Goal: Information Seeking & Learning: Check status

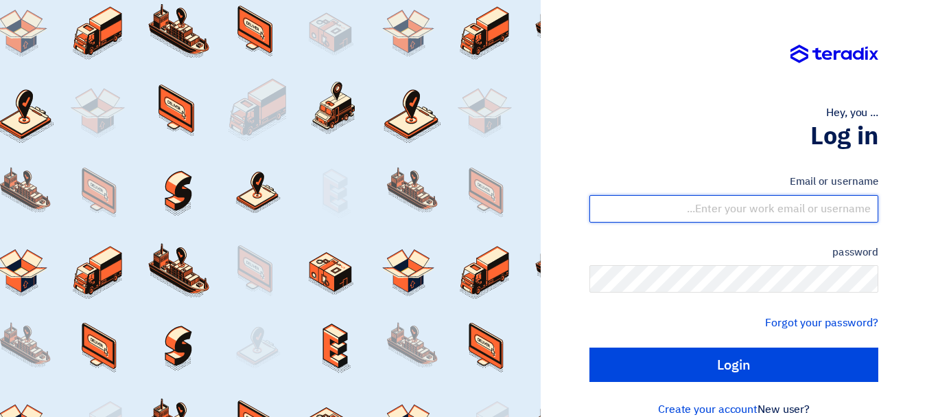
drag, startPoint x: 737, startPoint y: 213, endPoint x: 745, endPoint y: 222, distance: 12.7
click at [737, 213] on input "text" at bounding box center [734, 208] width 289 height 27
type input "[EMAIL_ADDRESS][DOMAIN_NAME]"
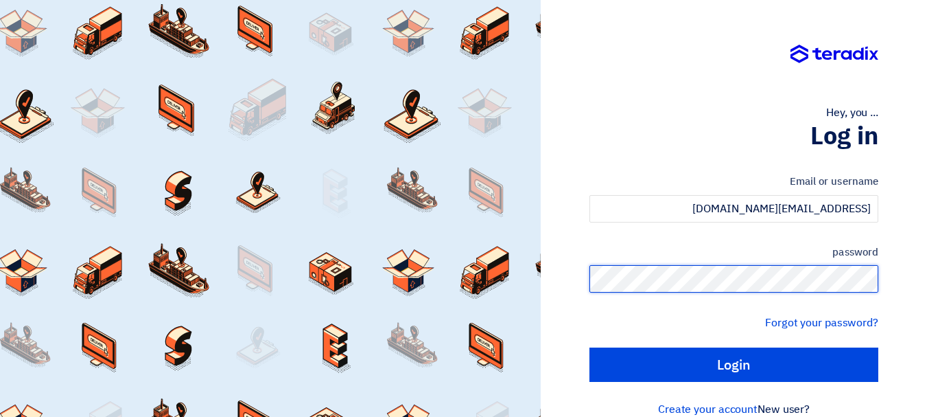
click at [590, 347] on input "Login" at bounding box center [734, 364] width 289 height 34
type input "Sign in"
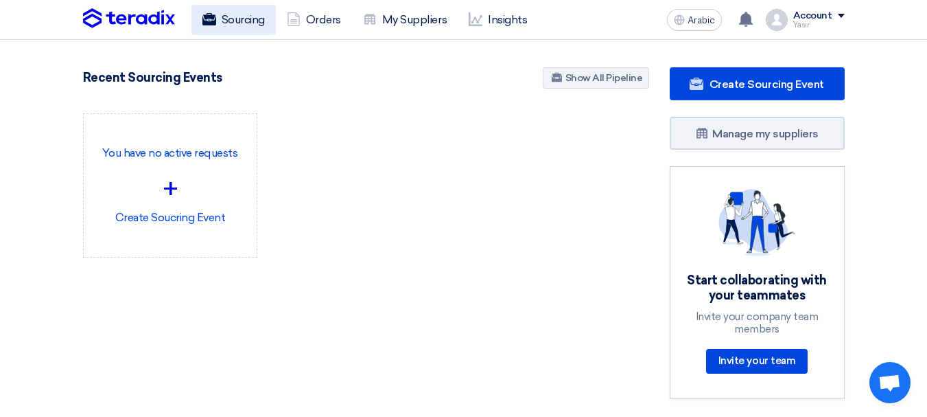
click at [256, 24] on font "Sourcing" at bounding box center [243, 19] width 43 height 13
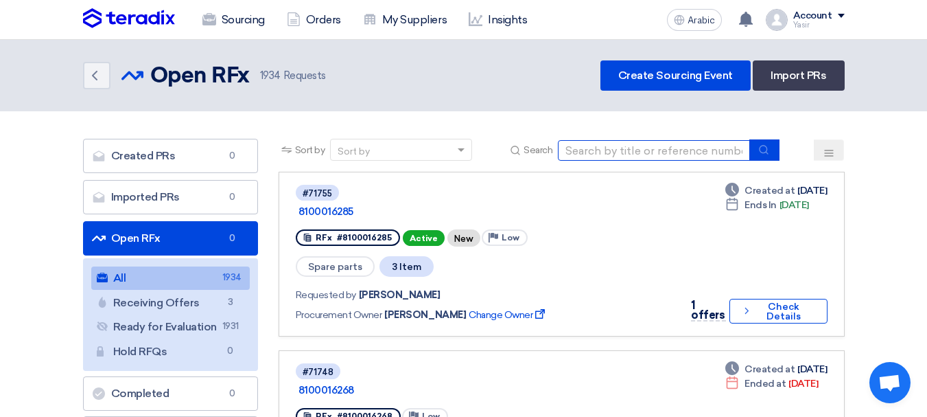
click at [628, 155] on input at bounding box center [654, 150] width 192 height 21
type input "16278"
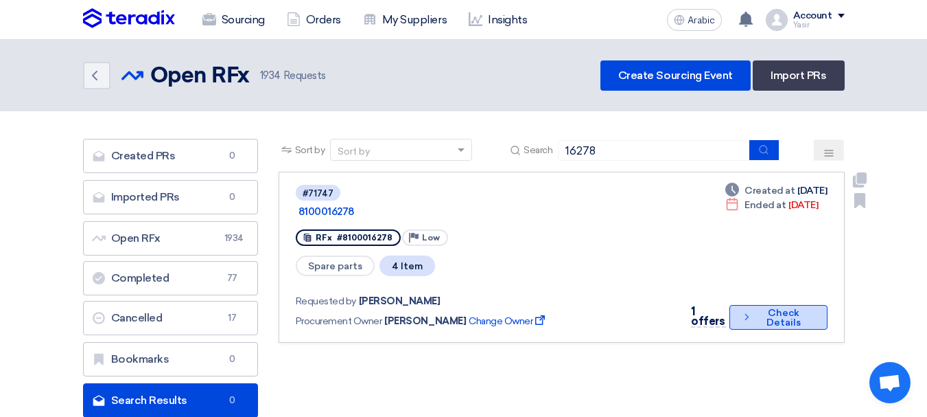
click at [757, 308] on font "Check Details" at bounding box center [784, 317] width 58 height 19
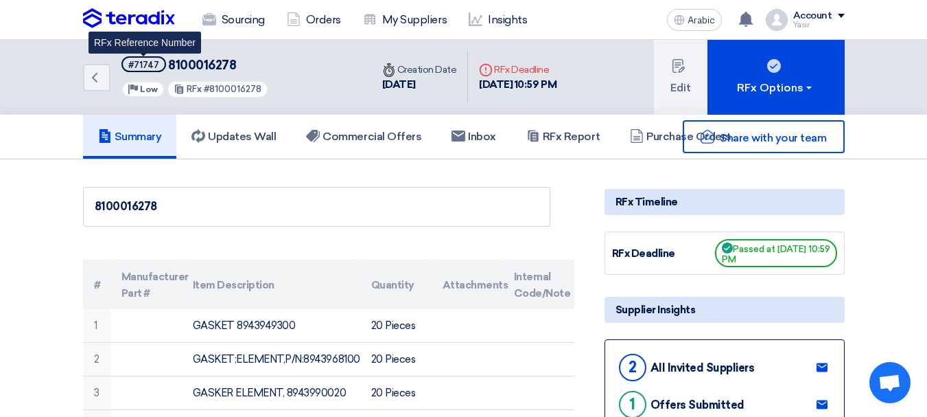
click at [142, 69] on font "#71747" at bounding box center [143, 65] width 31 height 10
click at [143, 69] on font "#71747" at bounding box center [143, 65] width 31 height 10
click at [147, 69] on font "#71747" at bounding box center [143, 65] width 31 height 10
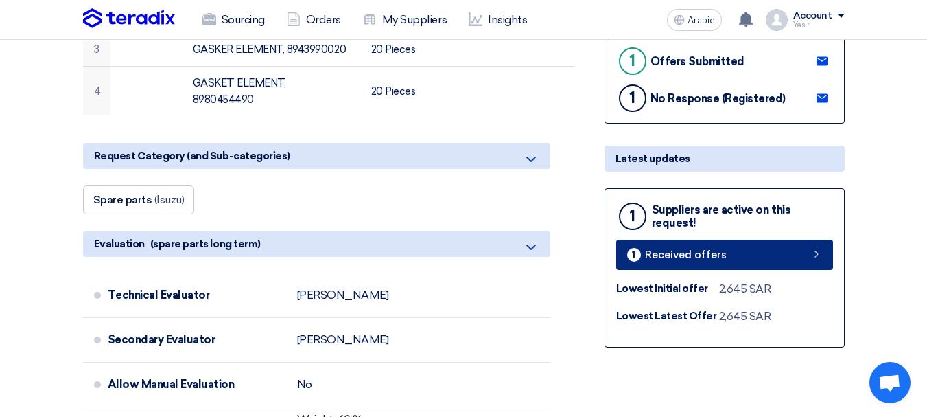
click at [742, 262] on link "1 Received offers" at bounding box center [724, 255] width 217 height 30
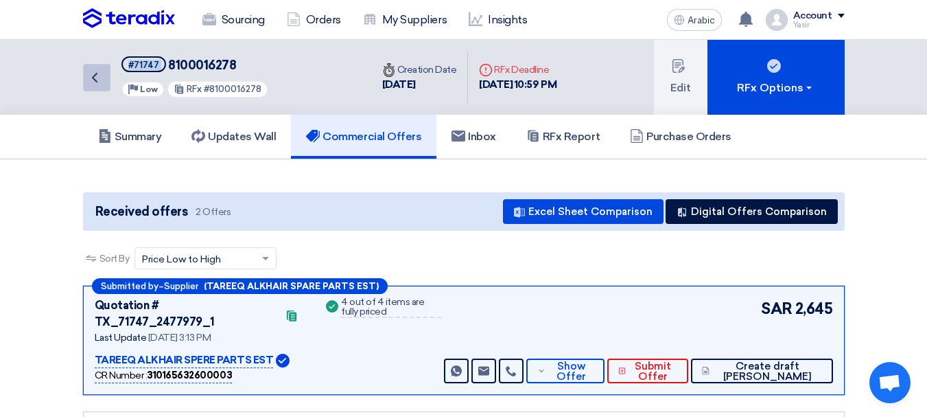
click at [100, 76] on icon "Back" at bounding box center [94, 77] width 16 height 16
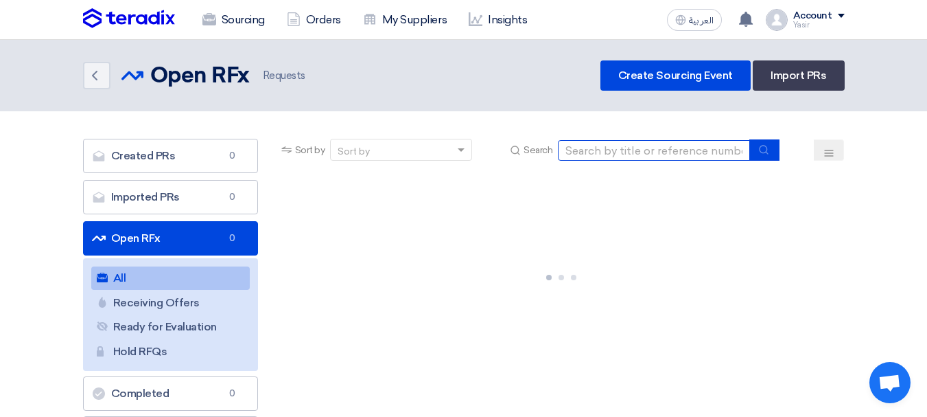
click at [652, 150] on input at bounding box center [654, 150] width 192 height 21
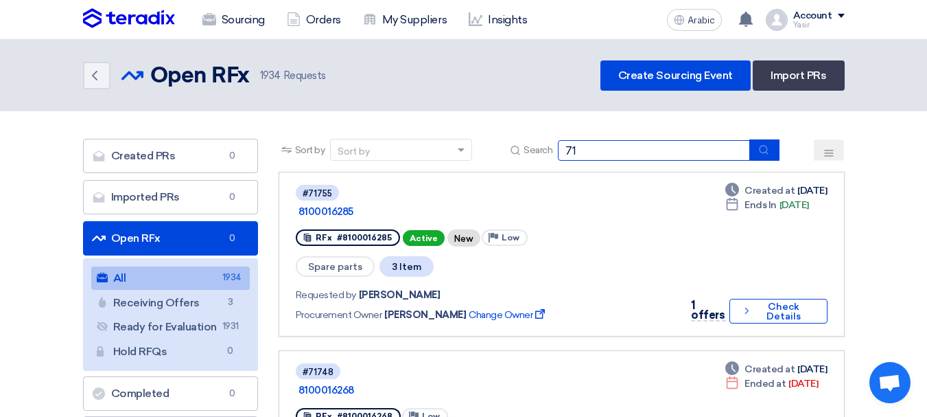
type input "7"
type input "16278"
click at [764, 148] on icon "submit" at bounding box center [764, 149] width 11 height 11
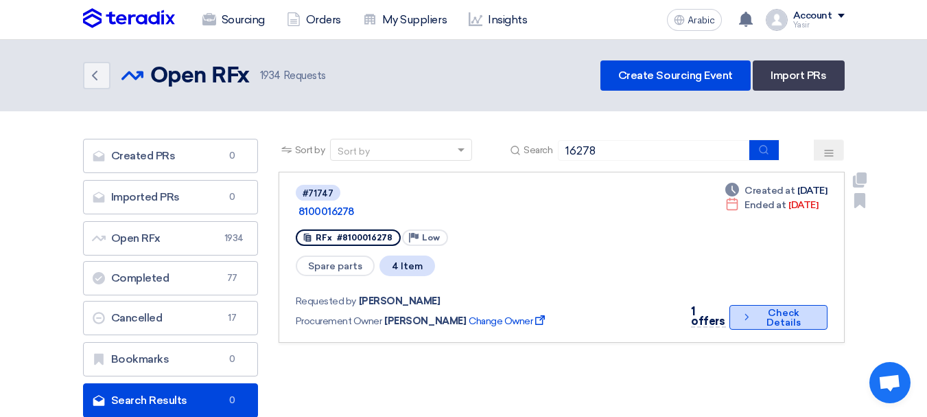
click at [745, 310] on icon "Check details" at bounding box center [746, 316] width 11 height 13
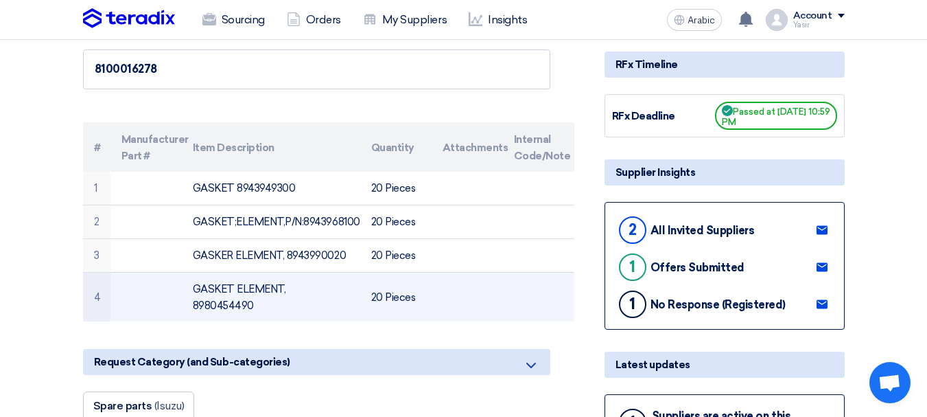
scroll to position [275, 0]
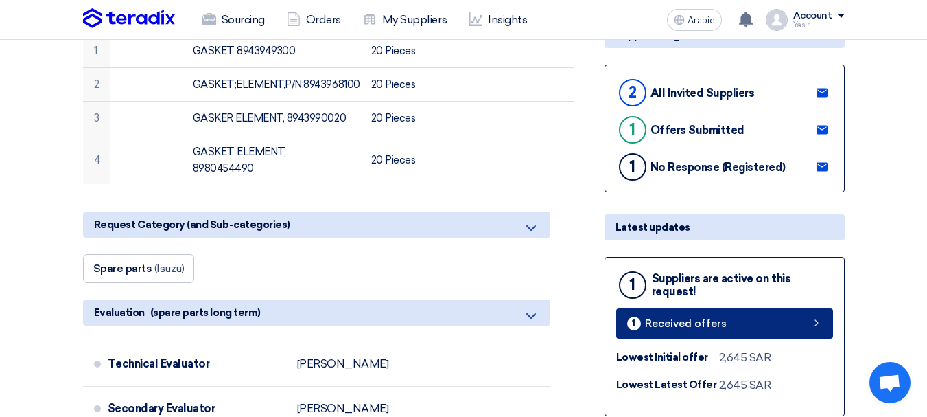
click at [713, 320] on font "Received offers" at bounding box center [686, 323] width 82 height 12
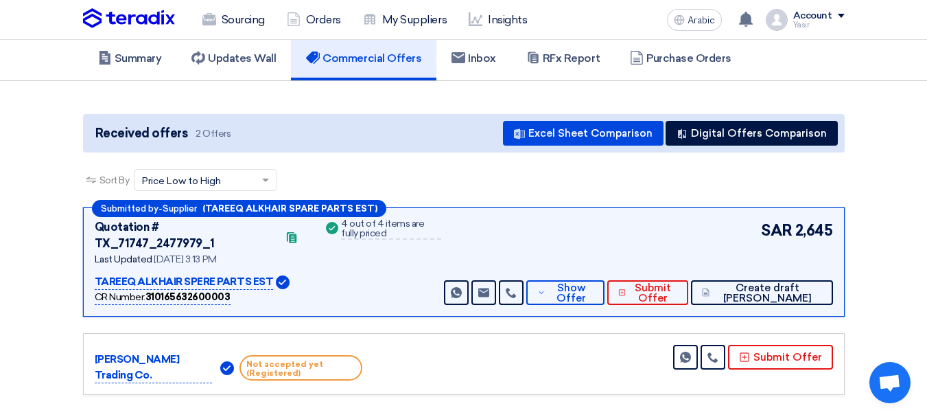
scroll to position [137, 0]
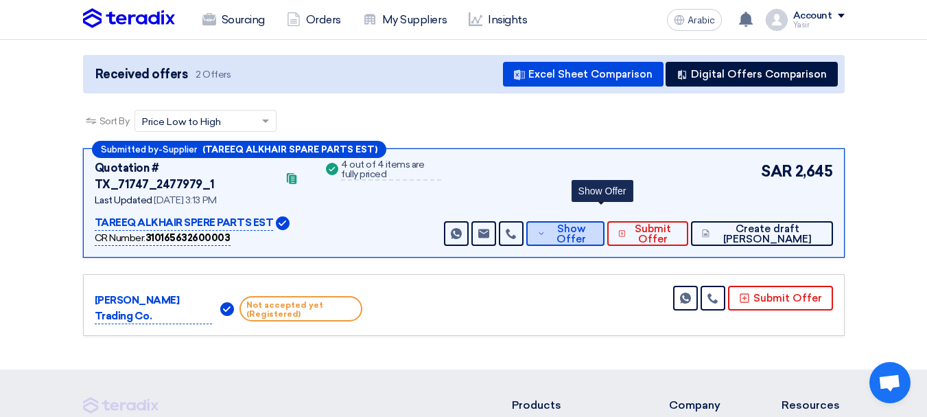
click at [586, 227] on font "Show Offer" at bounding box center [572, 233] width 30 height 23
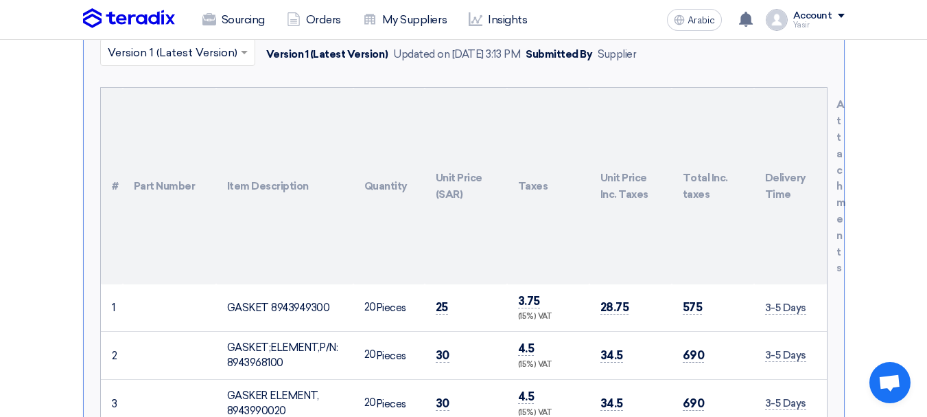
scroll to position [412, 0]
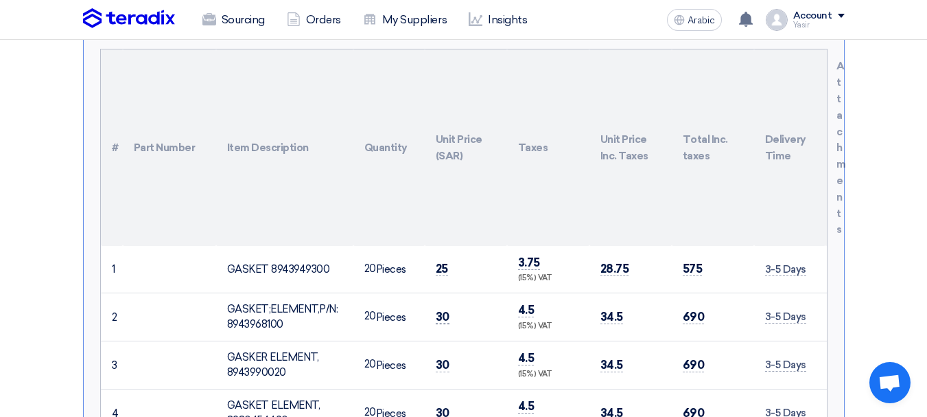
click at [445, 310] on font "30" at bounding box center [443, 317] width 14 height 14
click at [440, 361] on td "30" at bounding box center [466, 364] width 82 height 48
click at [442, 406] on font "30" at bounding box center [443, 413] width 14 height 14
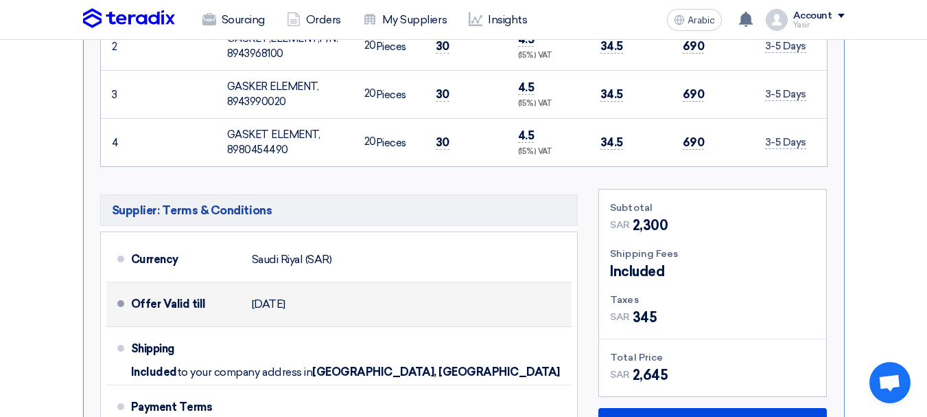
scroll to position [481, 0]
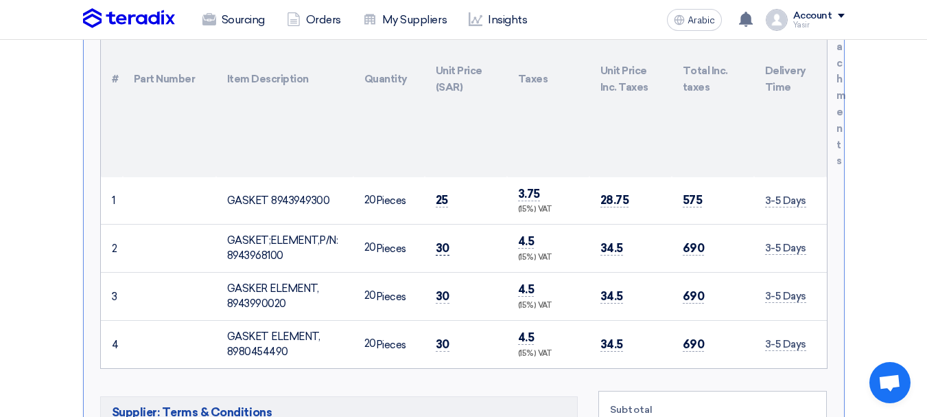
click at [439, 241] on font "30" at bounding box center [443, 248] width 14 height 14
click at [330, 234] on font "GASKET;ELEMENT,P/N:8943968100" at bounding box center [282, 248] width 111 height 28
click at [294, 282] on font "GASKER ELEMENT, 8943990020" at bounding box center [273, 296] width 92 height 28
click at [438, 337] on font "30" at bounding box center [443, 344] width 14 height 14
click at [438, 241] on span "30" at bounding box center [443, 248] width 14 height 14
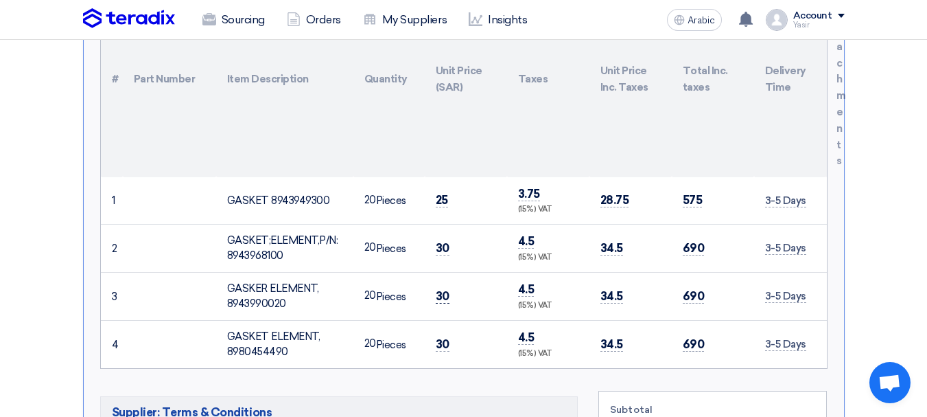
click at [439, 289] on font "30" at bounding box center [443, 296] width 14 height 14
drag, startPoint x: 455, startPoint y: 323, endPoint x: 541, endPoint y: 355, distance: 91.4
click at [454, 323] on td "30" at bounding box center [466, 344] width 82 height 48
click at [441, 191] on td "25" at bounding box center [466, 200] width 82 height 47
click at [442, 193] on font "25" at bounding box center [442, 200] width 12 height 14
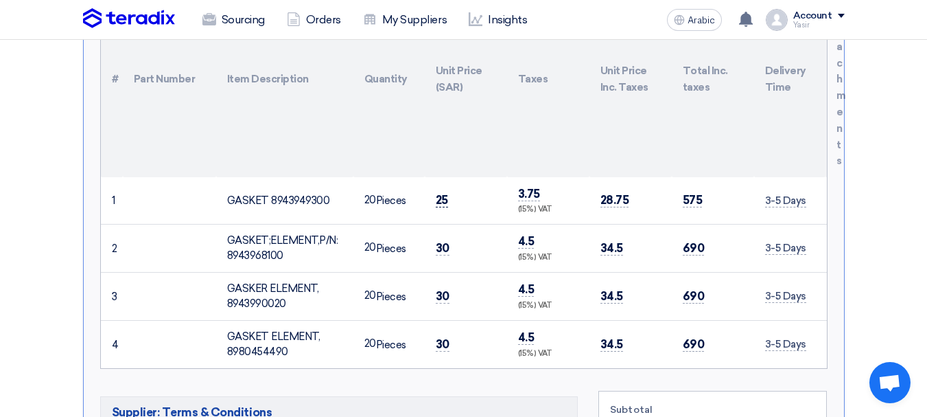
click at [442, 193] on font "25" at bounding box center [442, 200] width 12 height 14
click at [445, 241] on font "30" at bounding box center [443, 248] width 14 height 14
click at [443, 289] on font "30" at bounding box center [443, 296] width 14 height 14
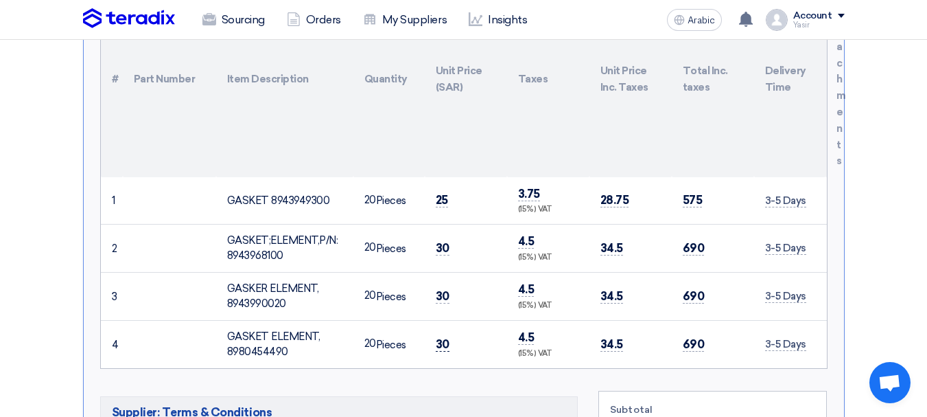
click at [443, 337] on font "30" at bounding box center [443, 344] width 14 height 14
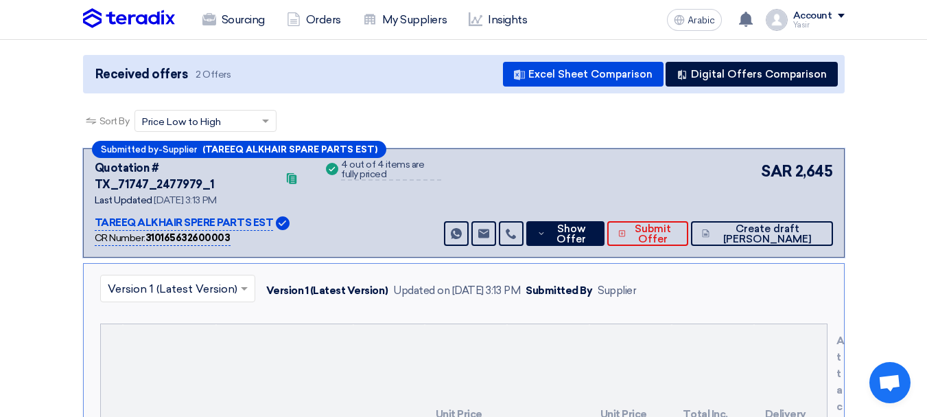
scroll to position [0, 0]
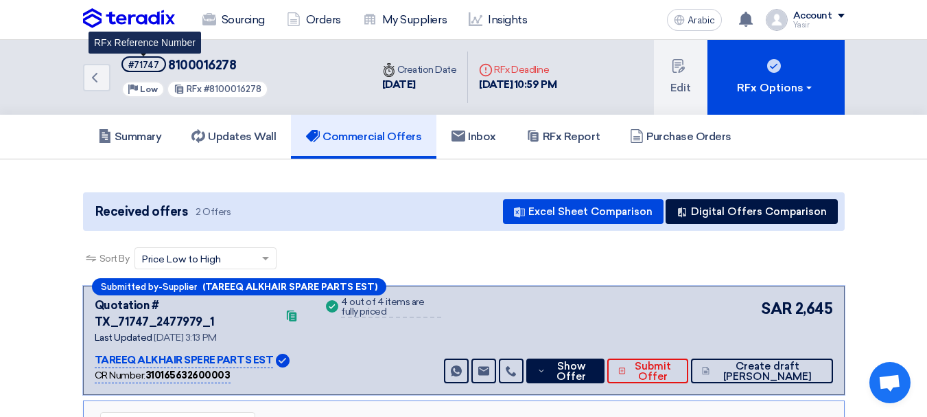
click at [148, 65] on font "#71747" at bounding box center [143, 65] width 31 height 10
copy font "71747"
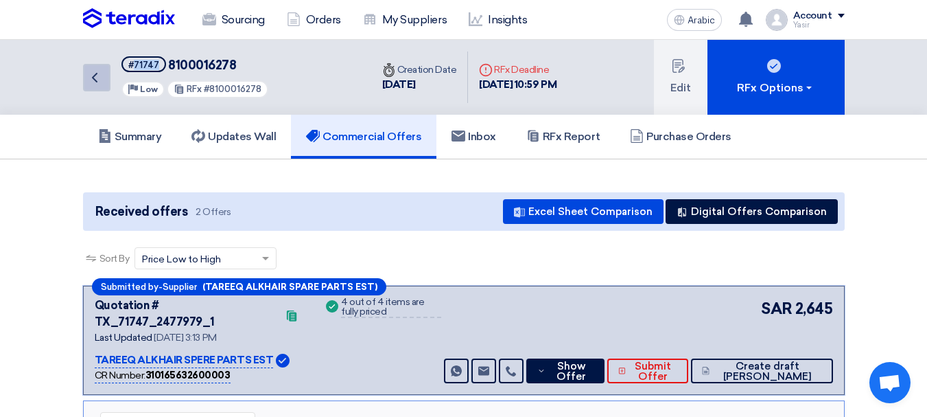
click at [94, 86] on link "Back" at bounding box center [96, 77] width 27 height 27
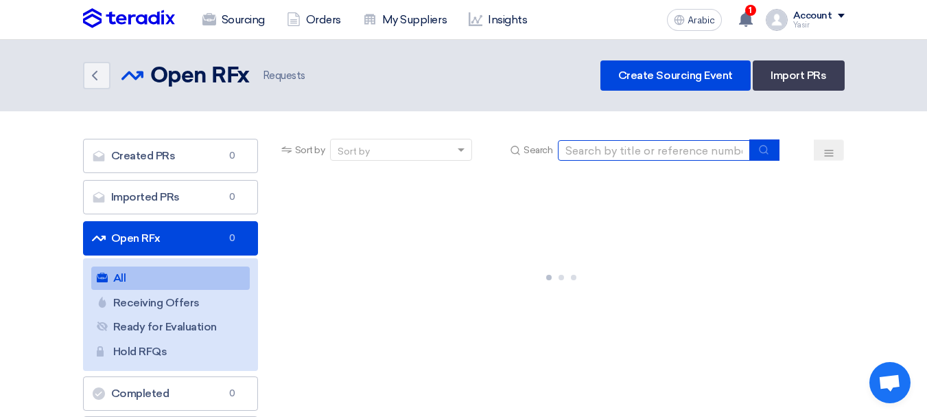
drag, startPoint x: 691, startPoint y: 155, endPoint x: 699, endPoint y: 159, distance: 8.6
click at [691, 155] on input at bounding box center [654, 150] width 192 height 21
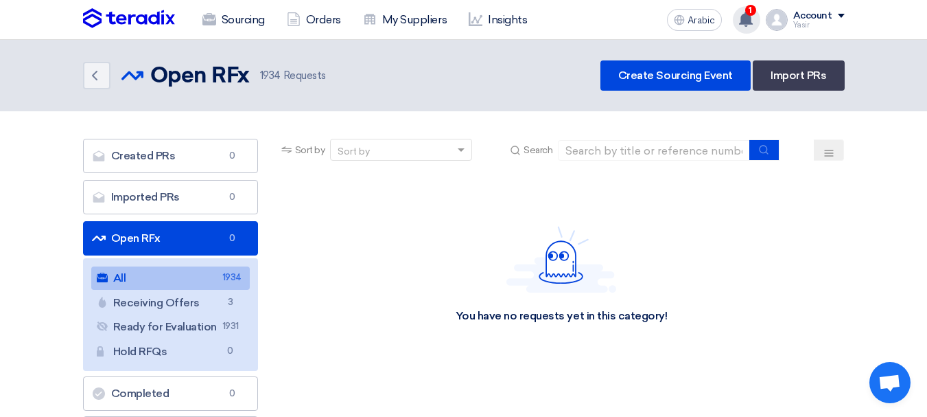
click at [745, 15] on use at bounding box center [746, 19] width 14 height 15
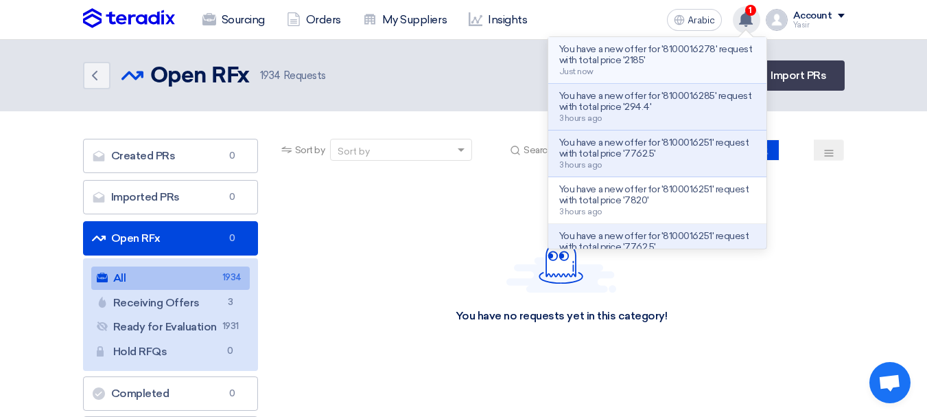
click at [686, 55] on p "You have a new offer for '8100016278' request with total price '2185'" at bounding box center [657, 55] width 196 height 22
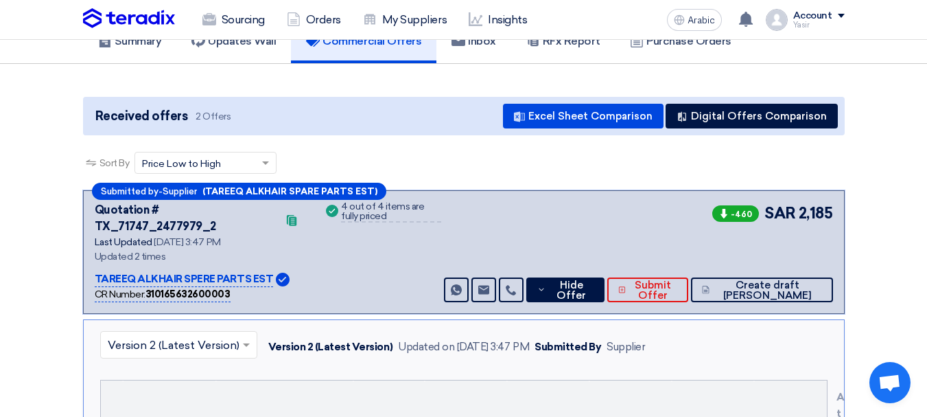
scroll to position [11, 0]
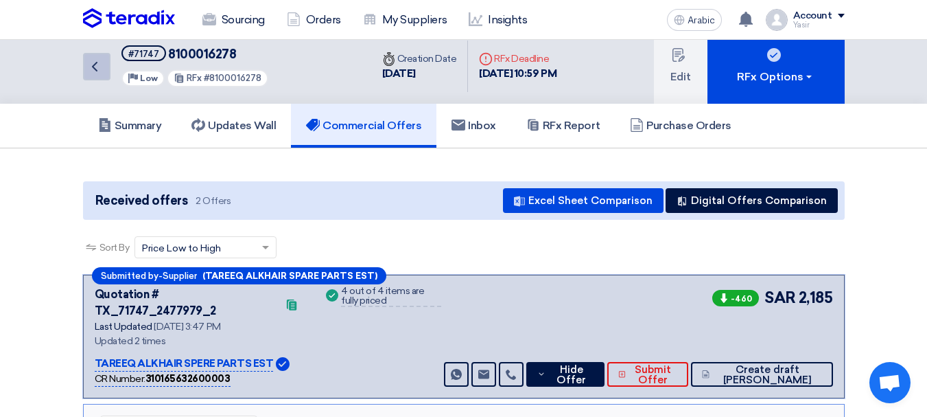
click at [97, 78] on link "Back" at bounding box center [96, 66] width 27 height 27
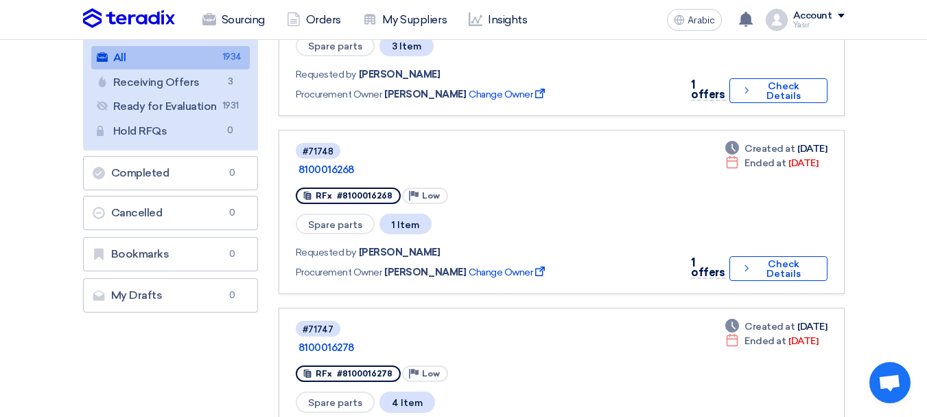
scroll to position [69, 0]
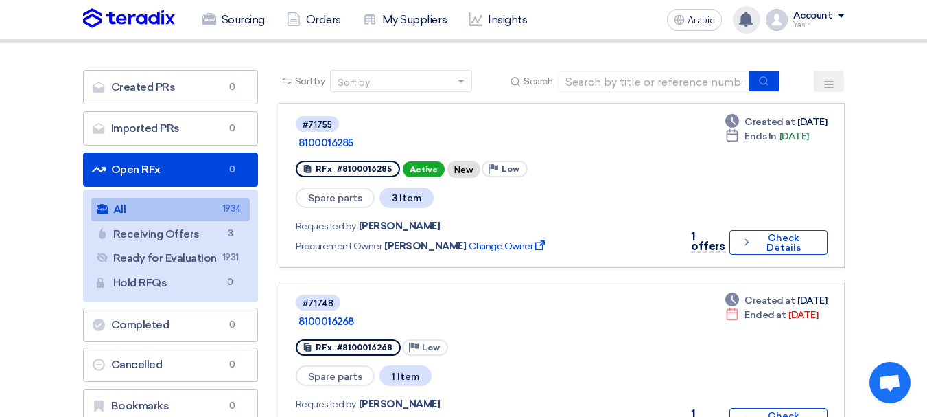
click at [752, 20] on use at bounding box center [746, 19] width 14 height 15
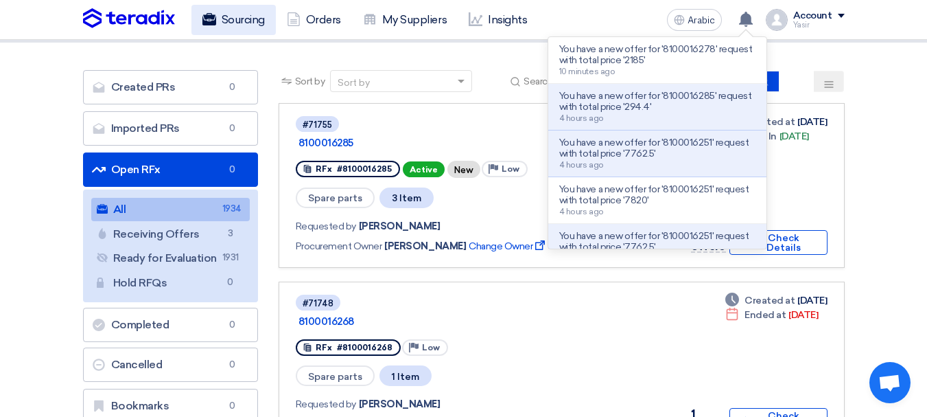
click at [266, 15] on link "Sourcing" at bounding box center [234, 20] width 84 height 30
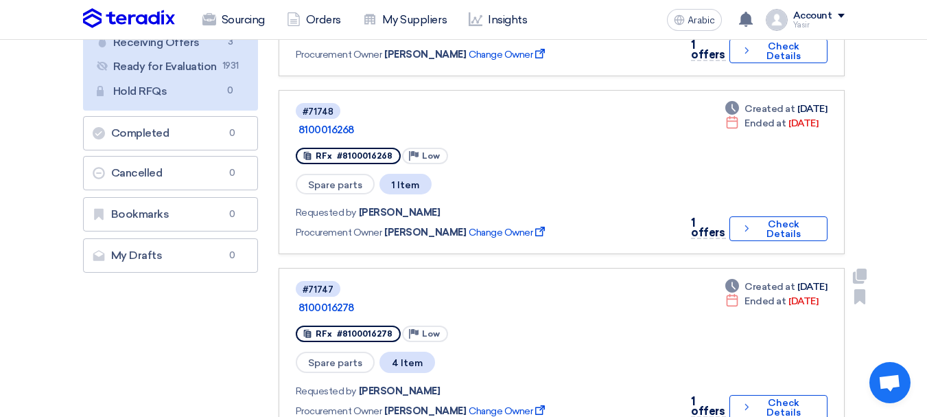
scroll to position [343, 0]
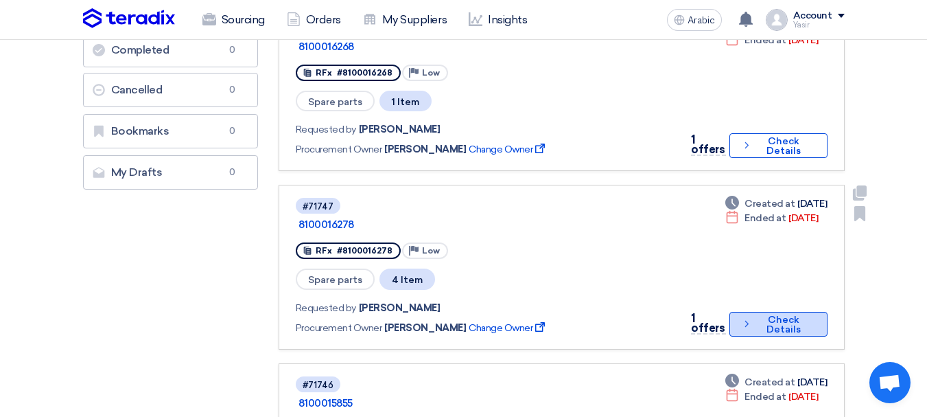
click at [743, 317] on icon "Check details" at bounding box center [746, 323] width 11 height 13
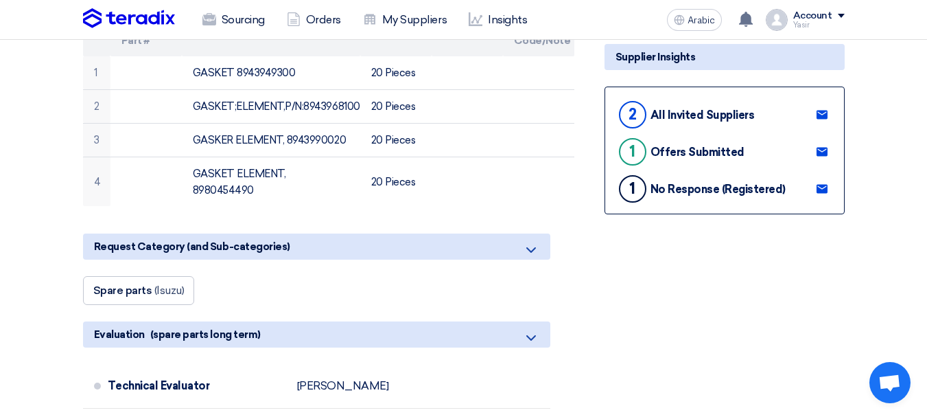
scroll to position [275, 0]
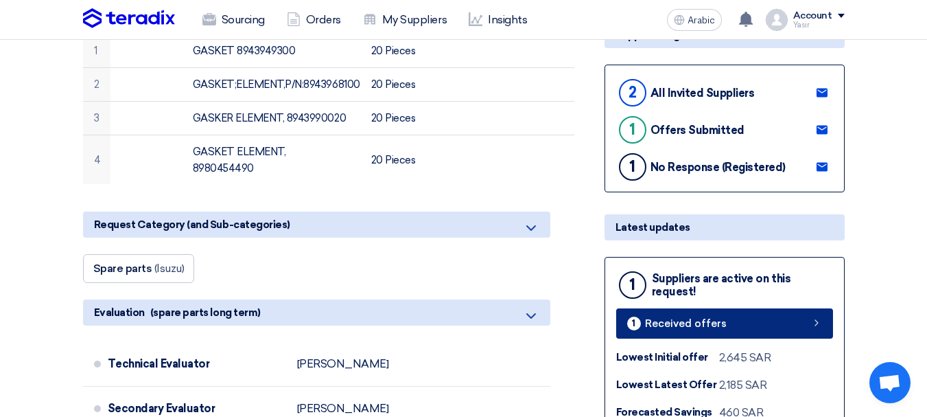
click at [749, 317] on link "1 Received offers" at bounding box center [724, 323] width 217 height 30
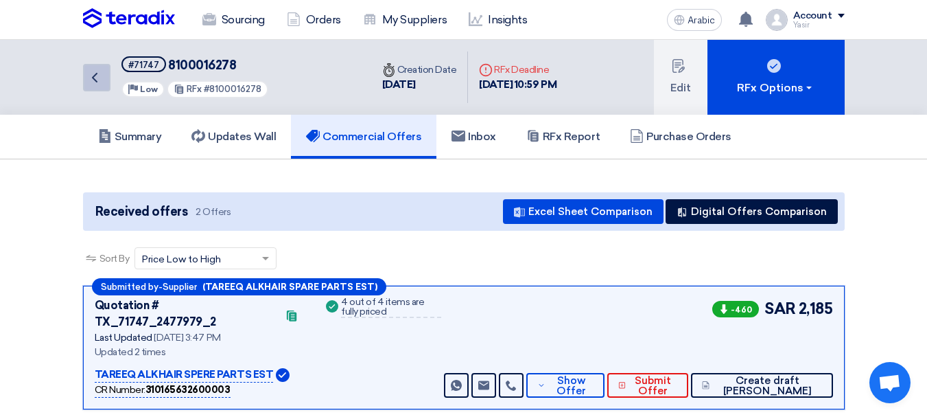
click at [96, 82] on icon "Back" at bounding box center [94, 77] width 16 height 16
